Goal: Book appointment/travel/reservation

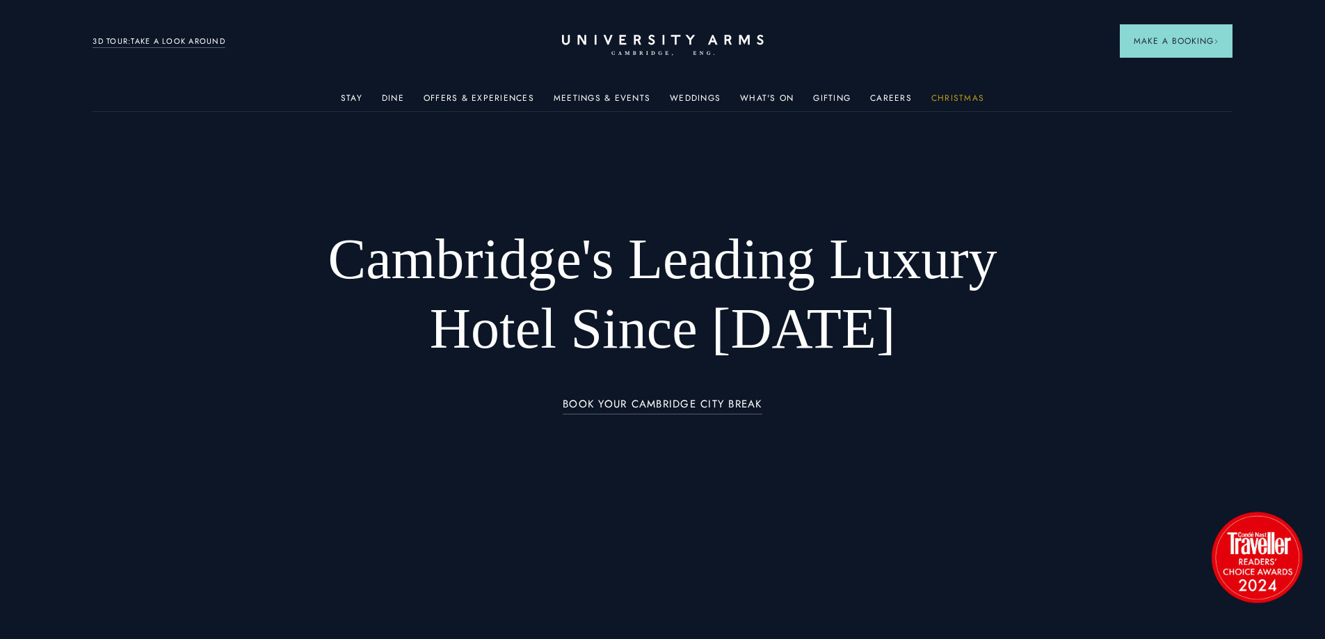
click at [959, 95] on link "Christmas" at bounding box center [957, 102] width 53 height 18
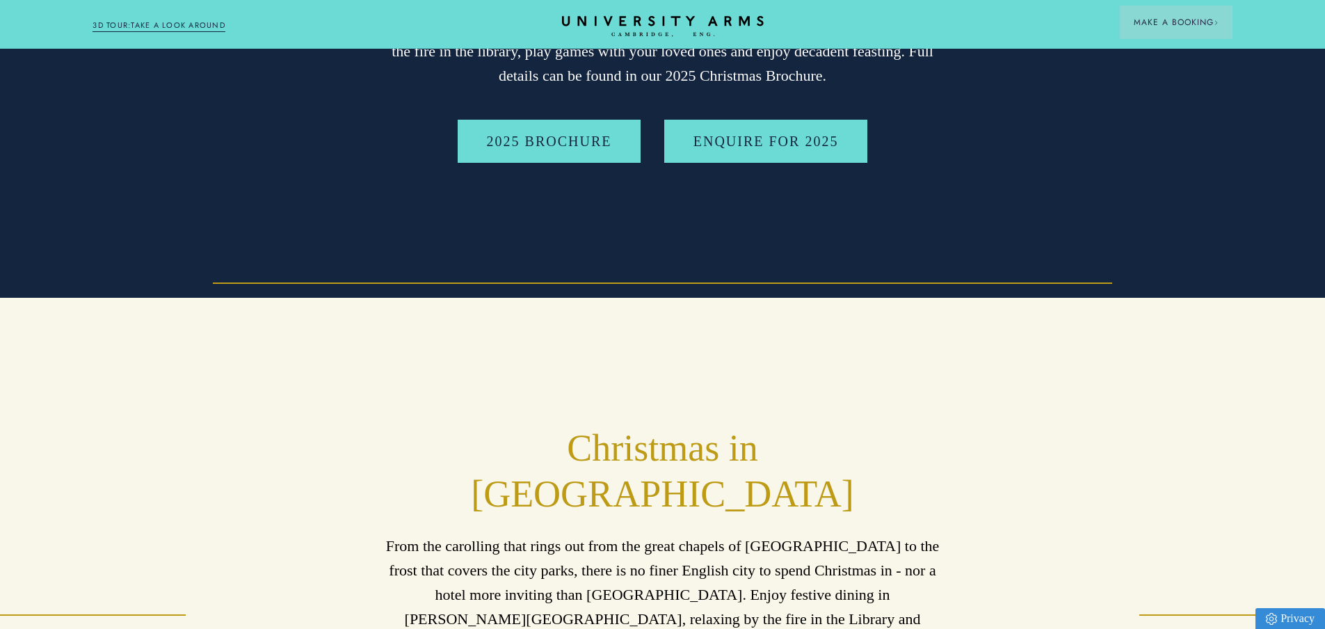
scroll to position [348, 0]
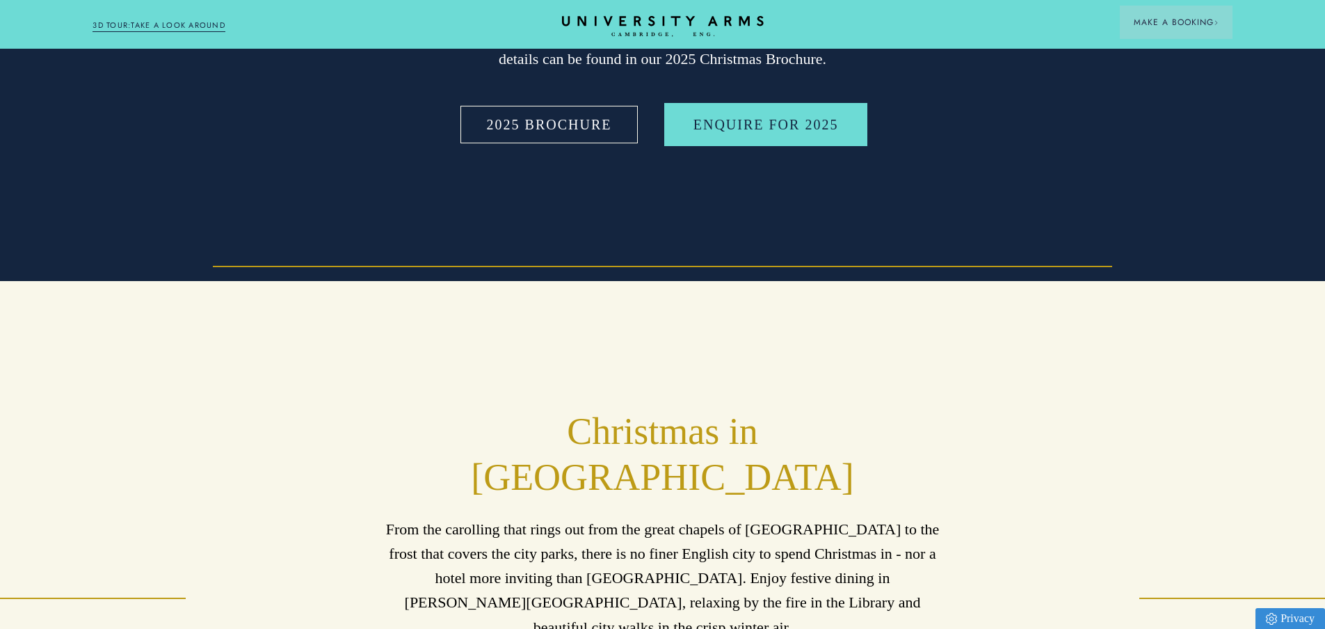
click at [600, 139] on link "2025 BROCHURE" at bounding box center [550, 124] width 184 height 43
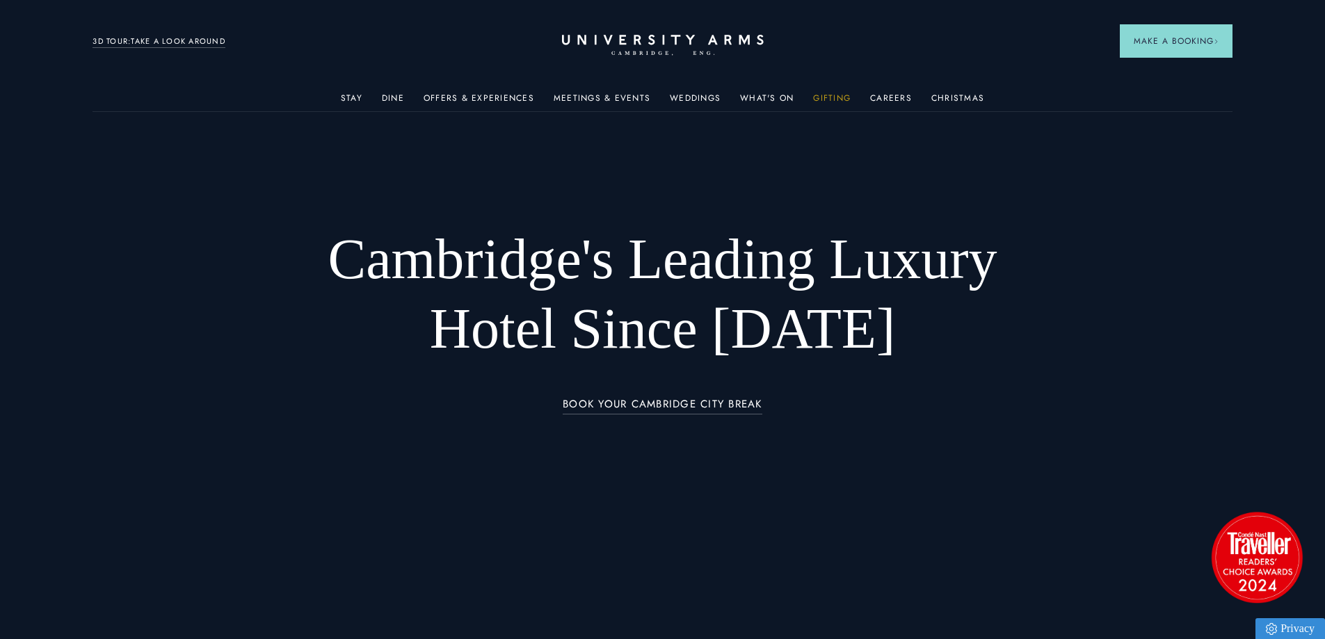
click at [848, 95] on link "Gifting" at bounding box center [832, 102] width 38 height 18
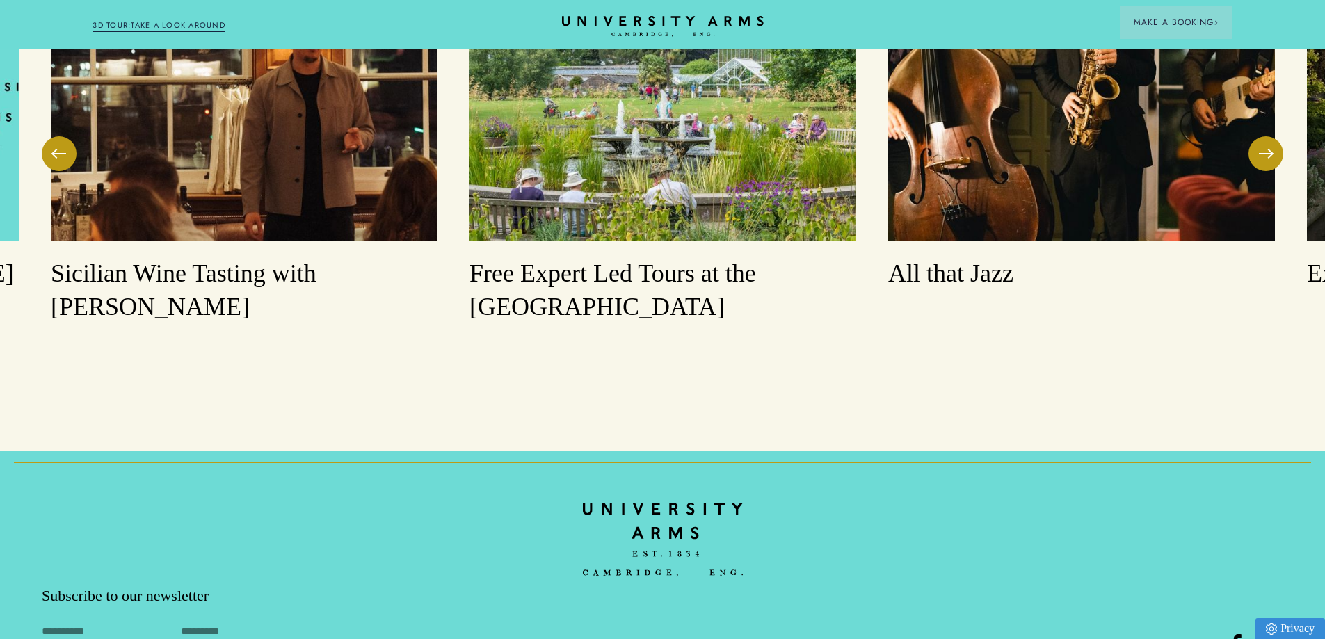
scroll to position [1391, 0]
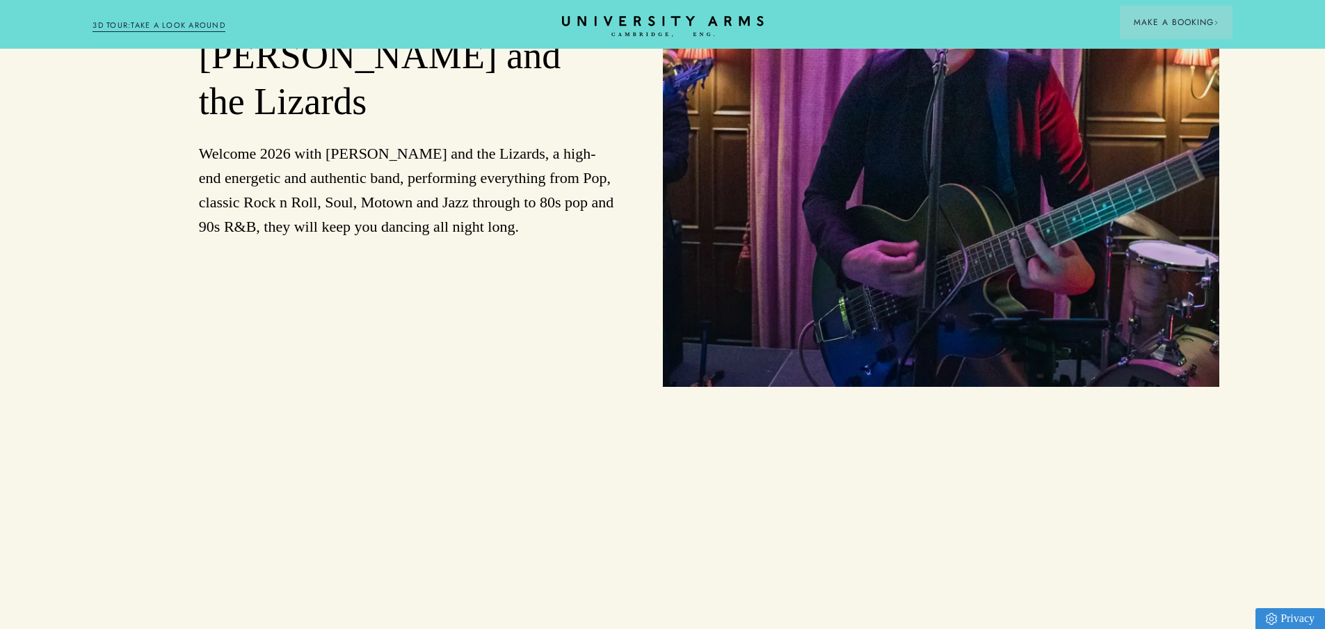
scroll to position [2017, 0]
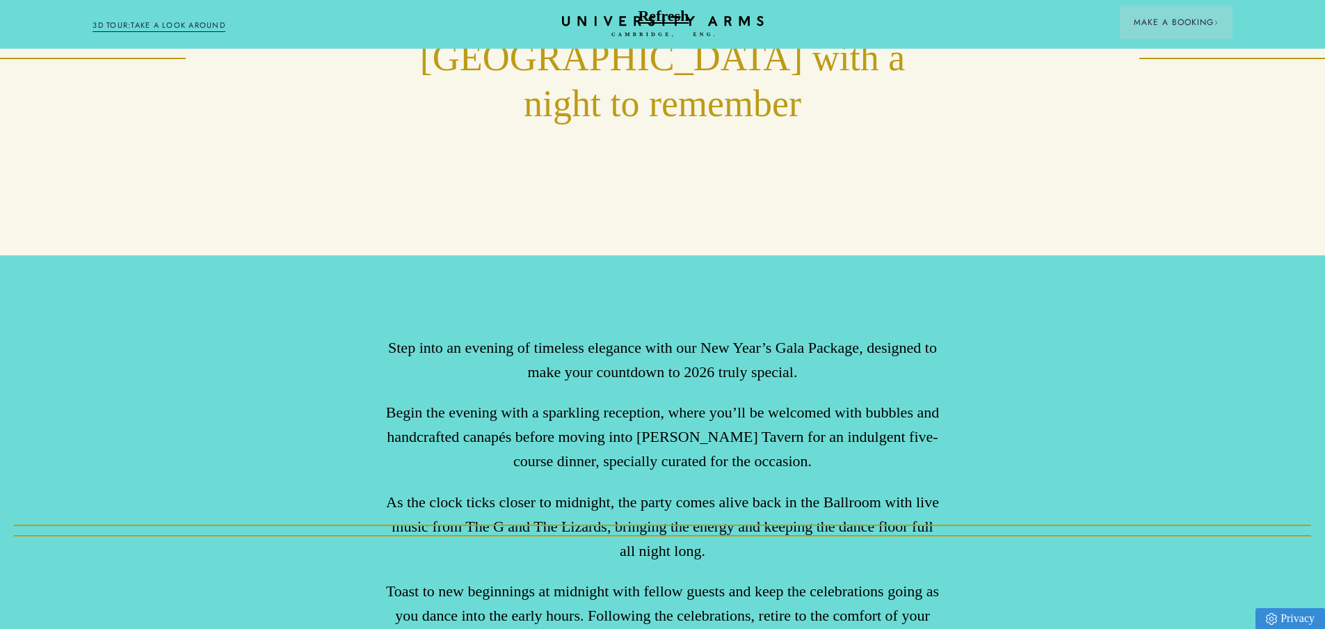
scroll to position [1115, 0]
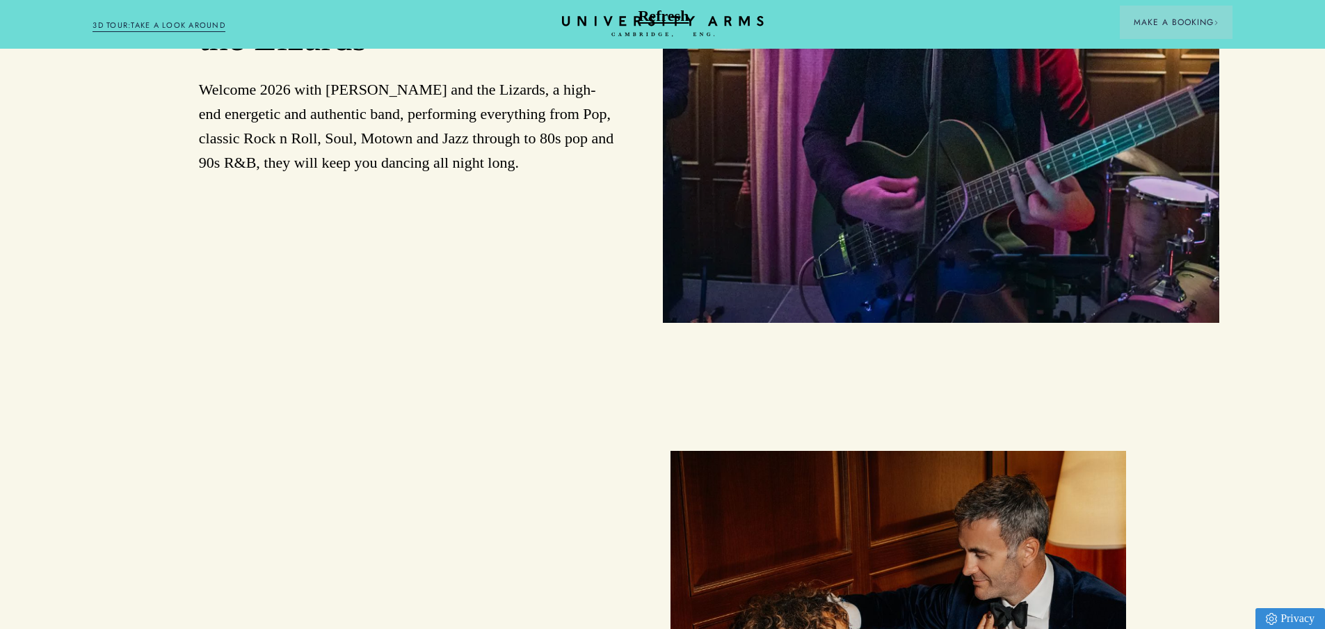
scroll to position [1530, 0]
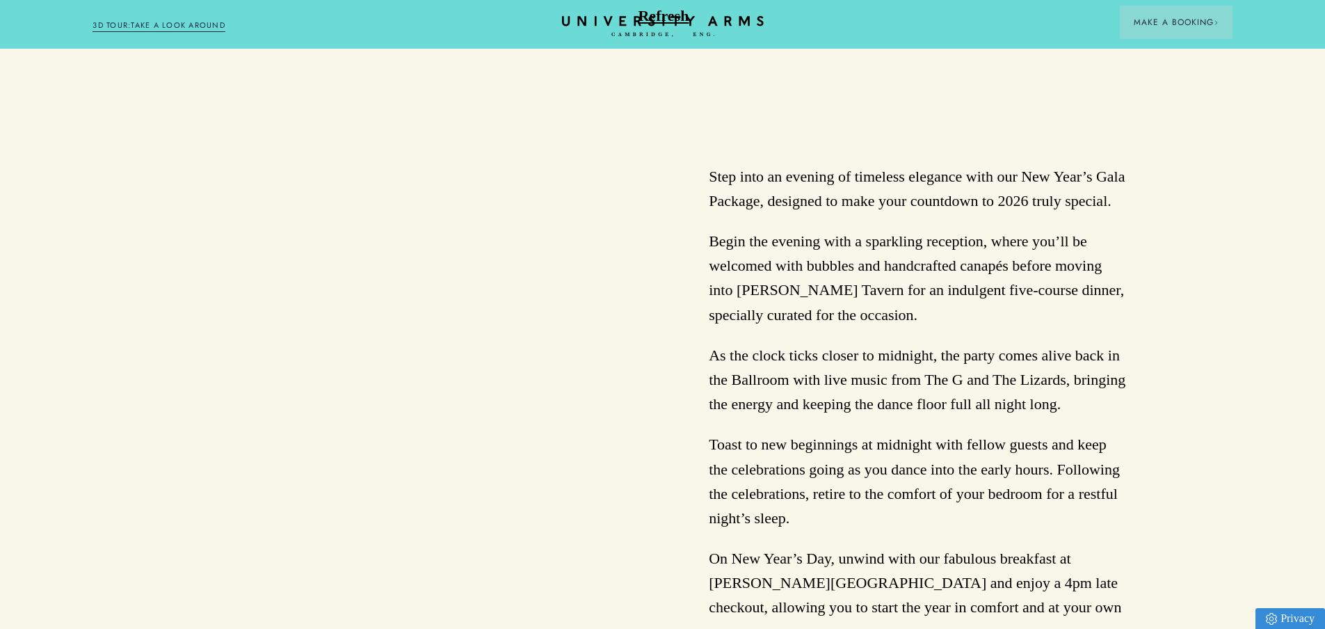
scroll to position [1054, 0]
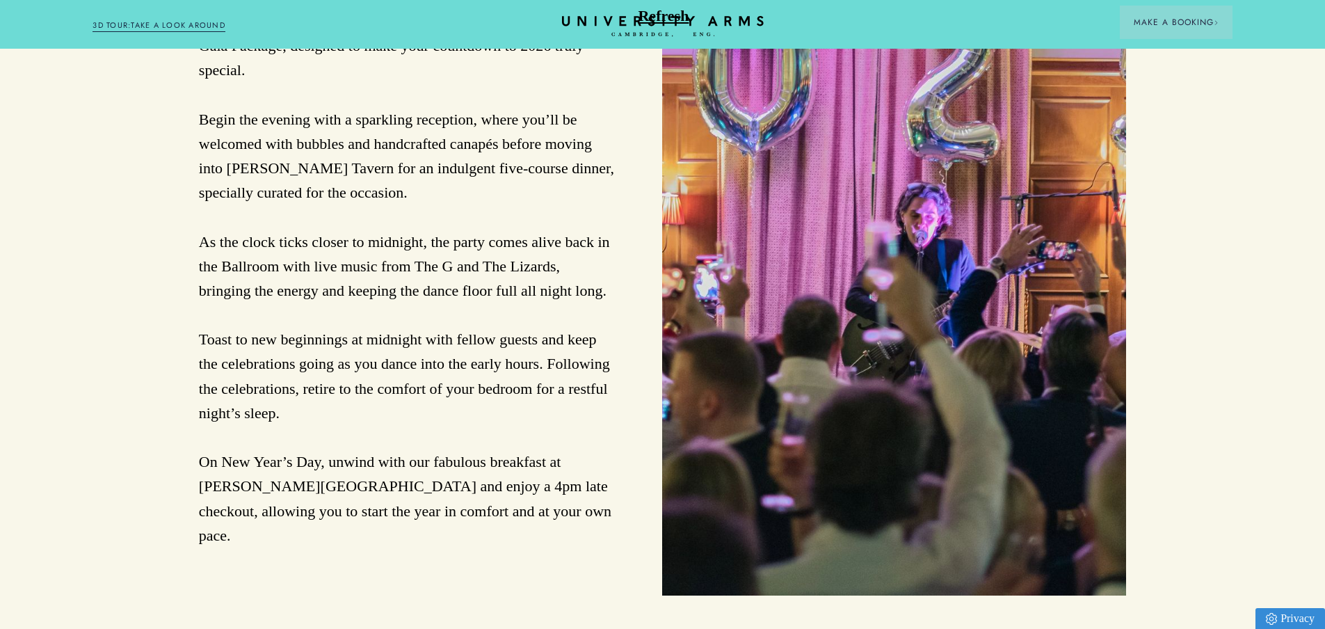
scroll to position [1461, 0]
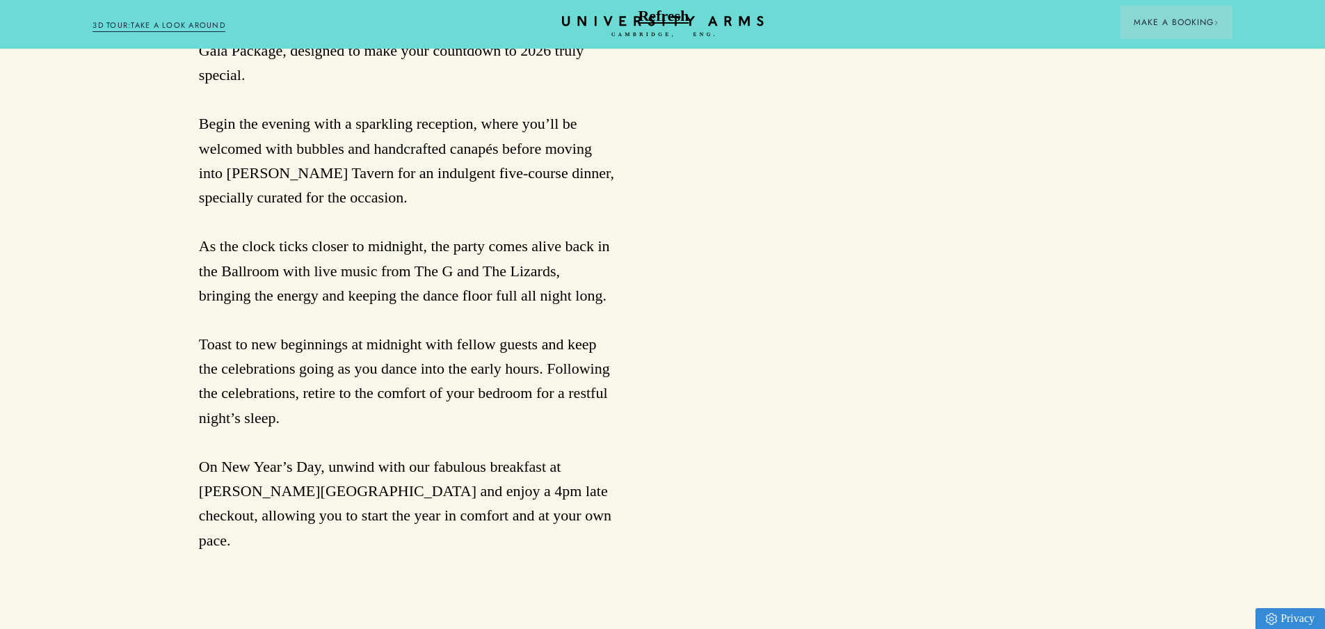
scroll to position [1182, 0]
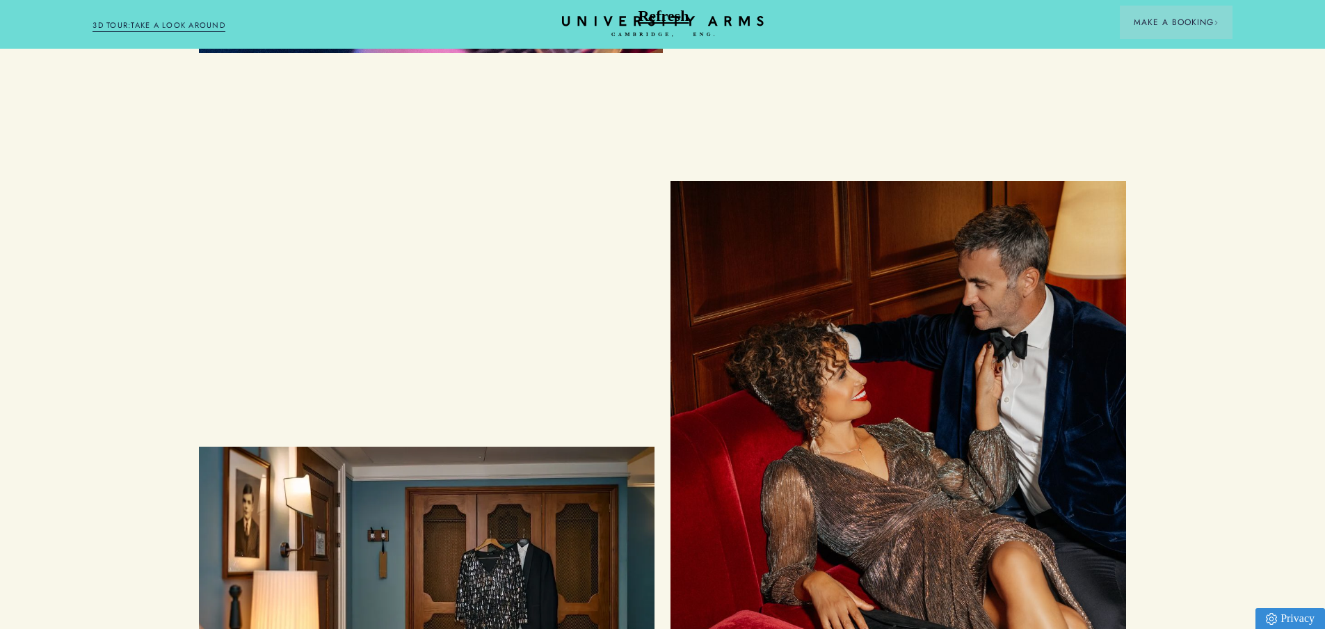
scroll to position [2017, 0]
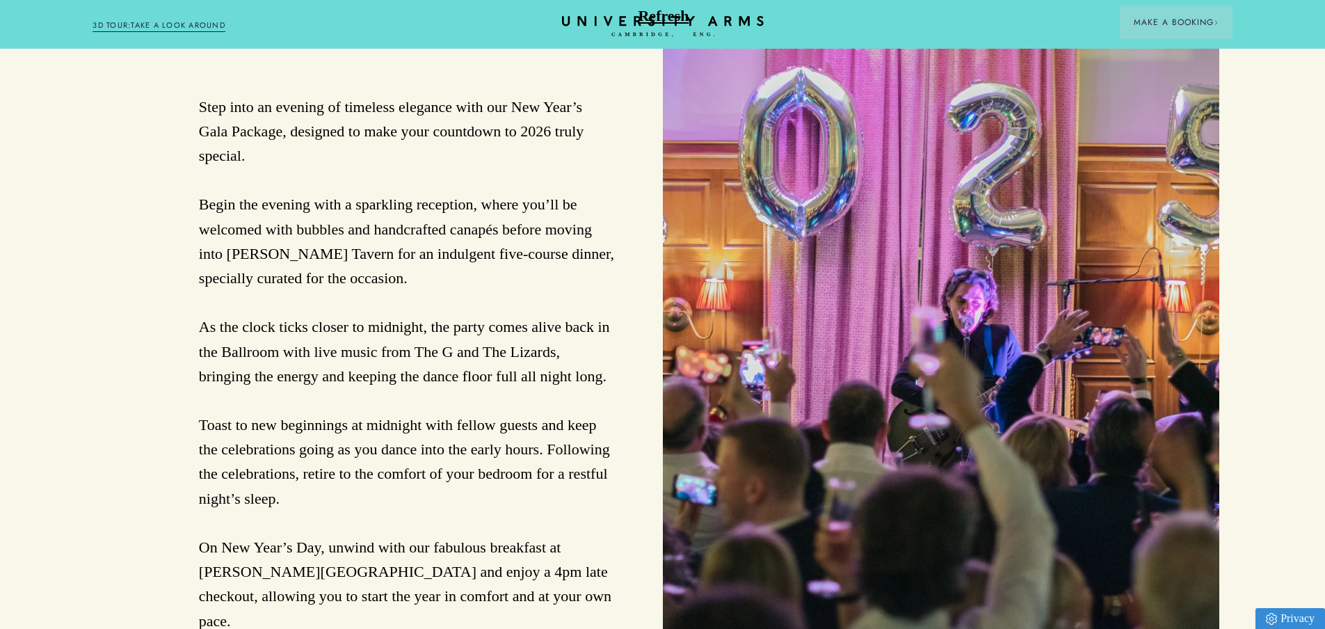
scroll to position [1043, 0]
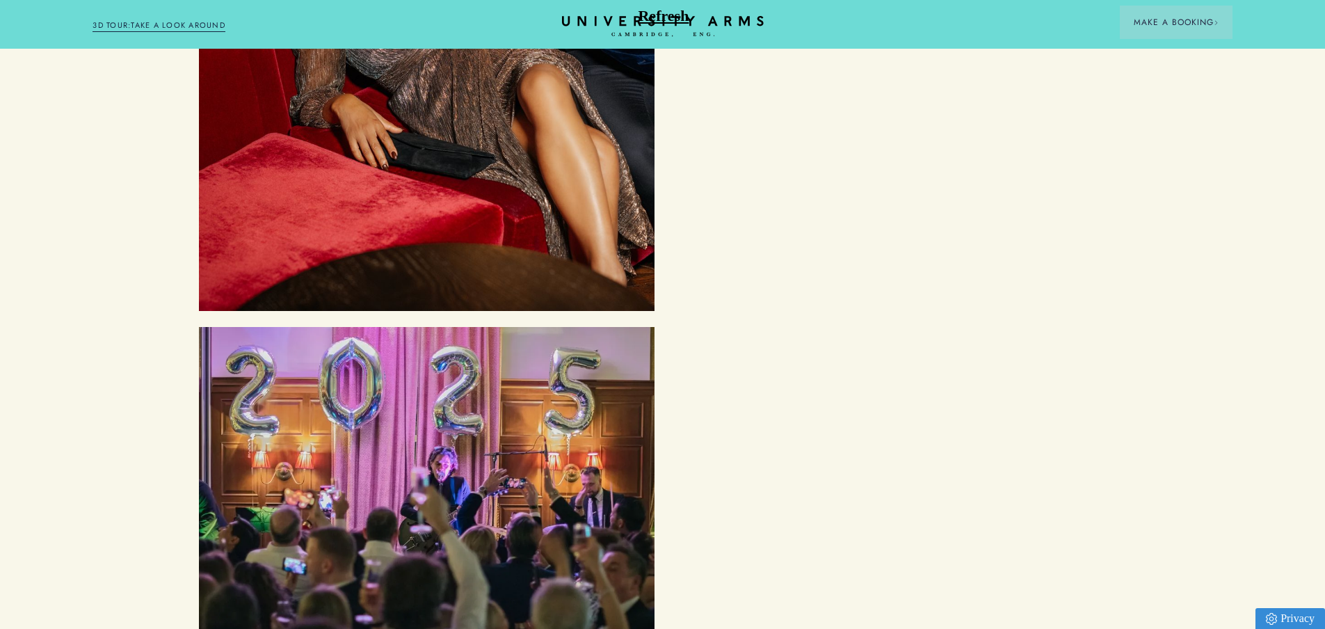
scroll to position [3478, 0]
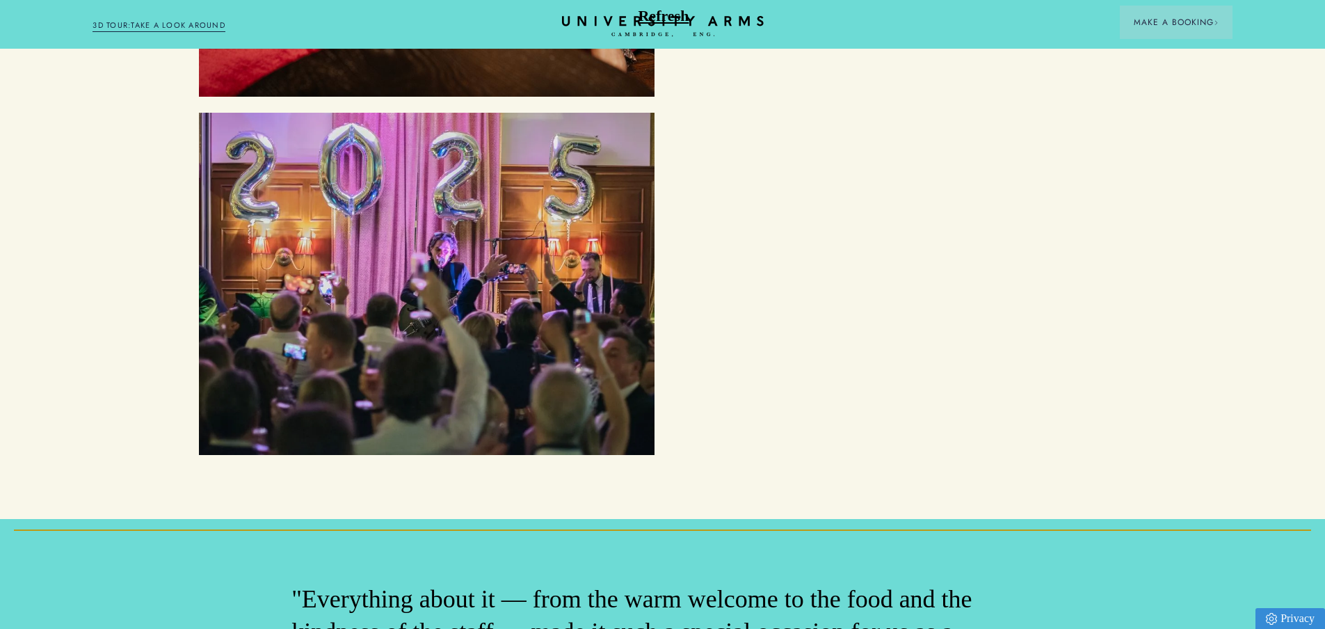
scroll to position [3339, 0]
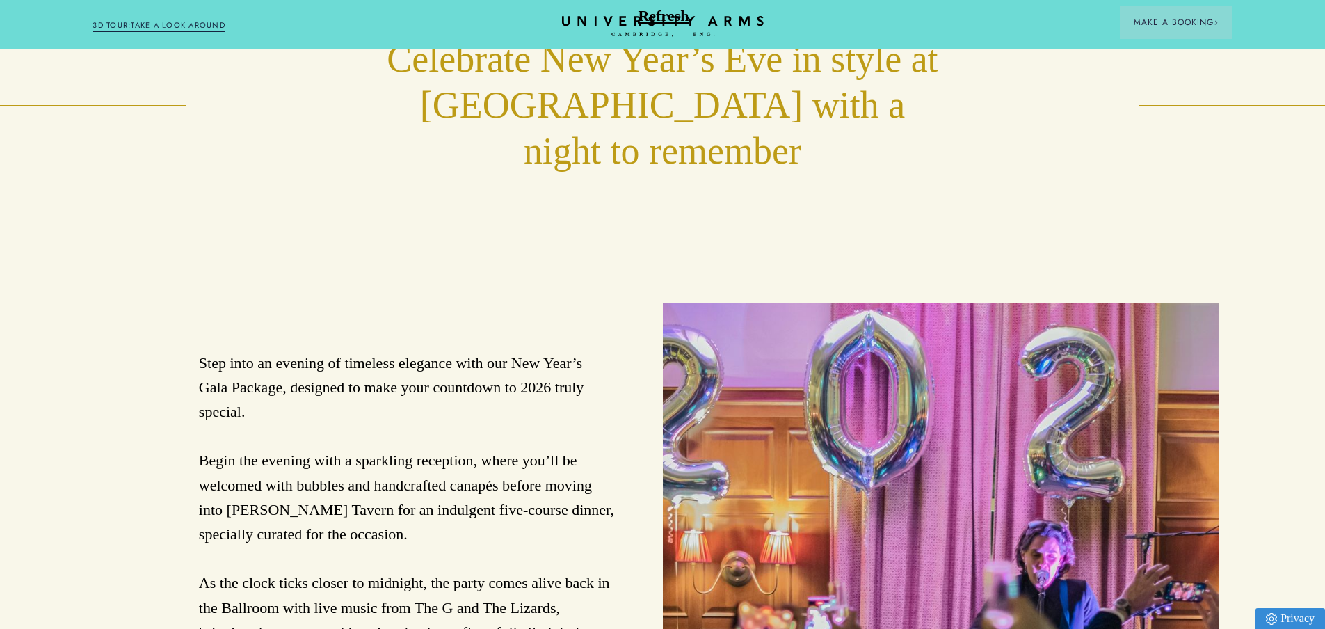
scroll to position [696, 0]
